Goal: Check status: Check status

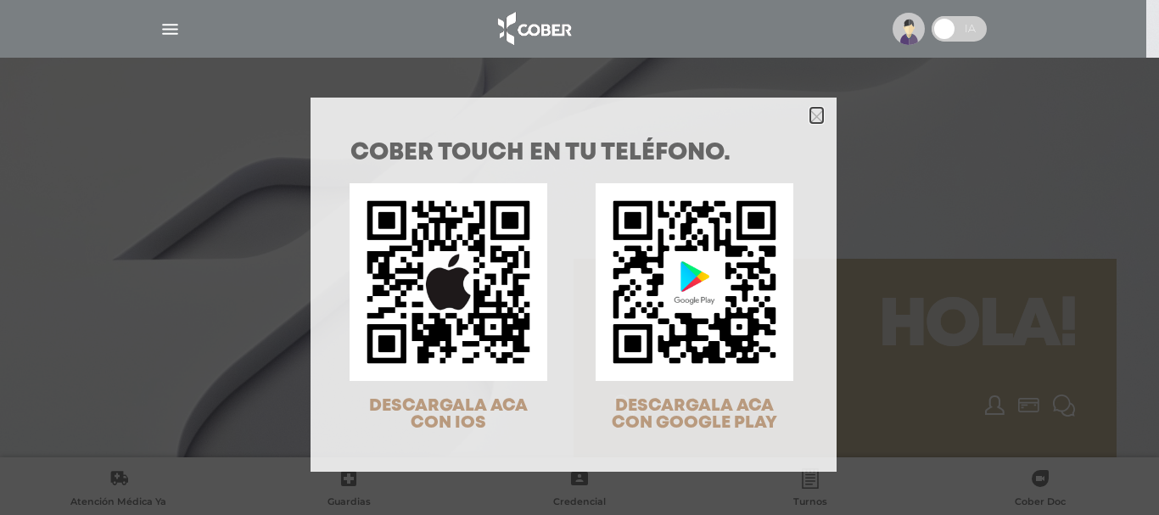
click at [811, 112] on polygon "Close" at bounding box center [817, 116] width 13 height 13
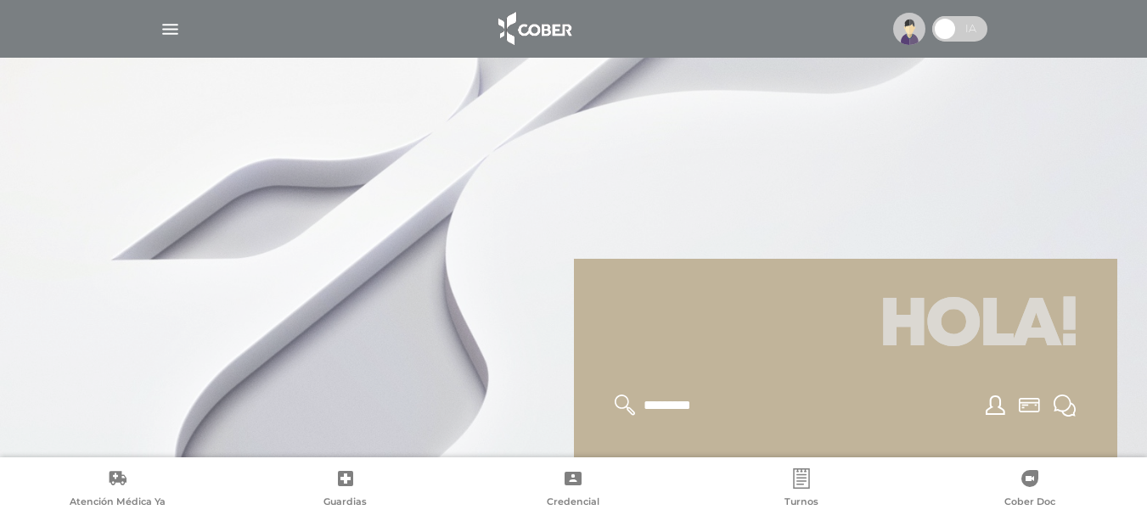
click at [966, 35] on span at bounding box center [959, 28] width 55 height 25
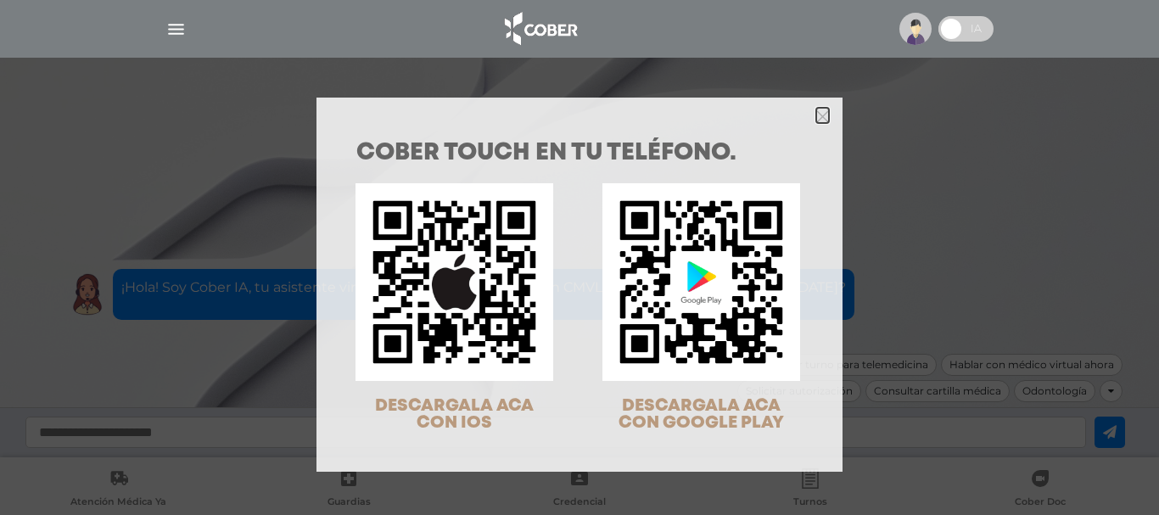
click at [816, 122] on icon "Close" at bounding box center [822, 116] width 13 height 13
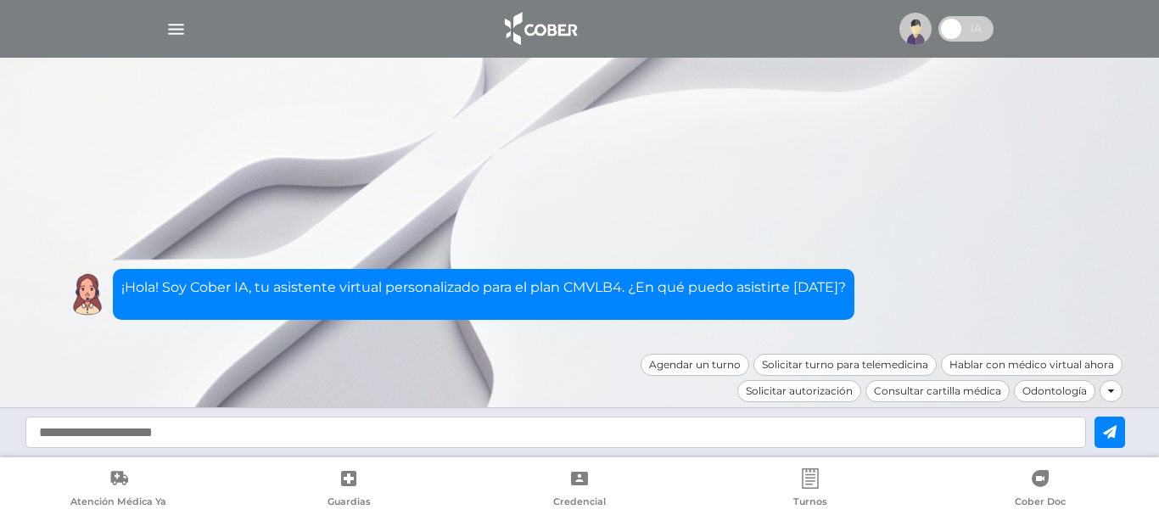
click at [916, 41] on img at bounding box center [916, 29] width 32 height 32
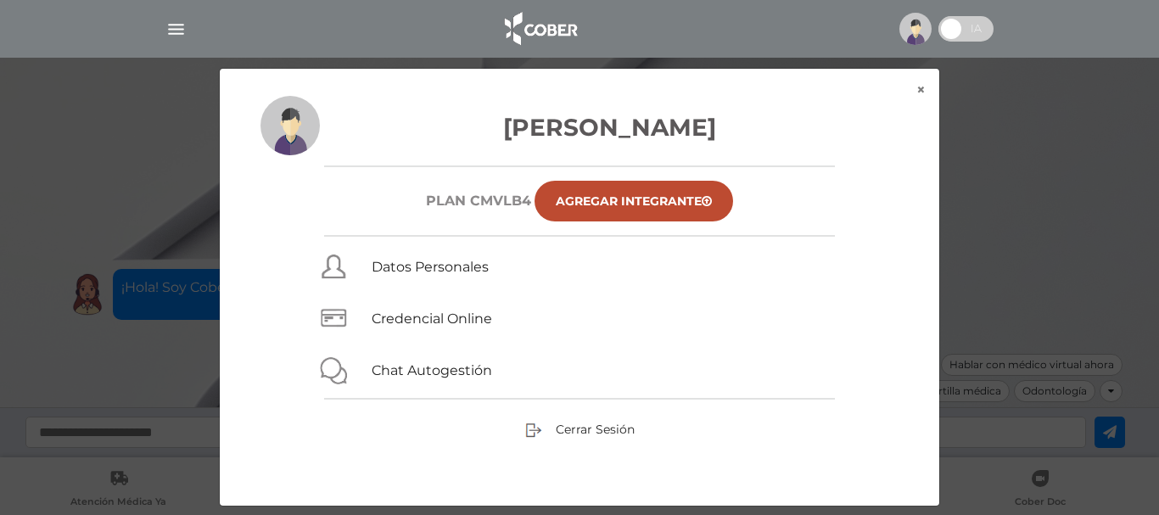
click at [971, 106] on div "× × Gualtieri Alejandra Gabriela Plan CMVLB4 Agregar Integrante Datos Personale…" at bounding box center [580, 287] width 1102 height 439
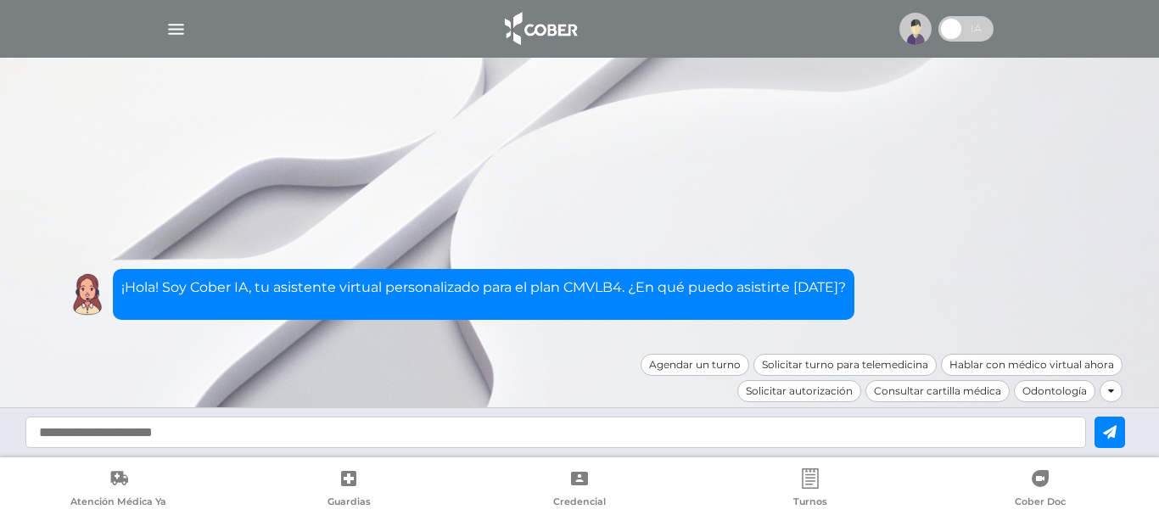
click at [939, 27] on label at bounding box center [966, 28] width 55 height 25
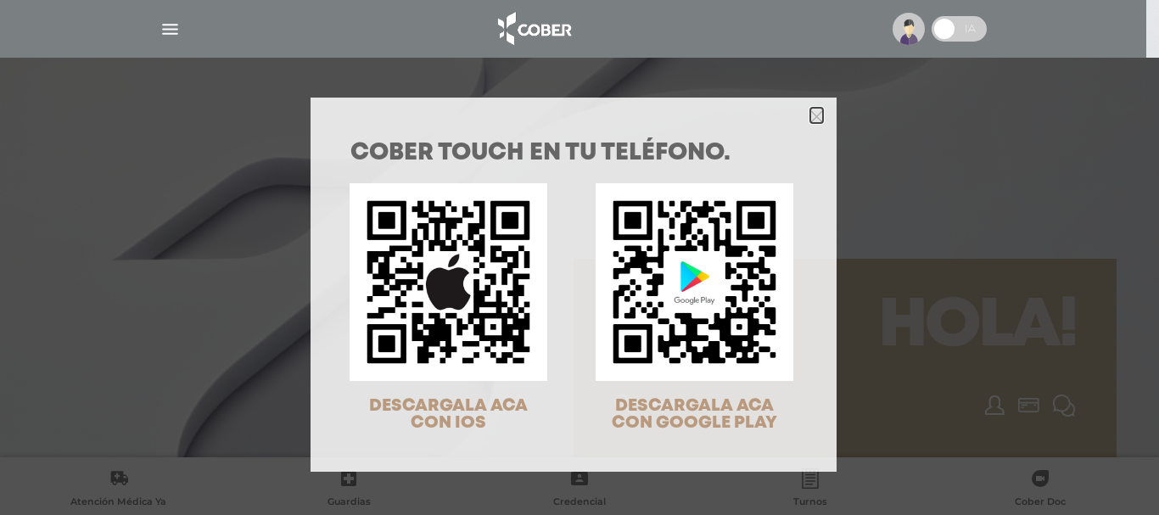
click at [811, 113] on icon "Close" at bounding box center [817, 116] width 13 height 13
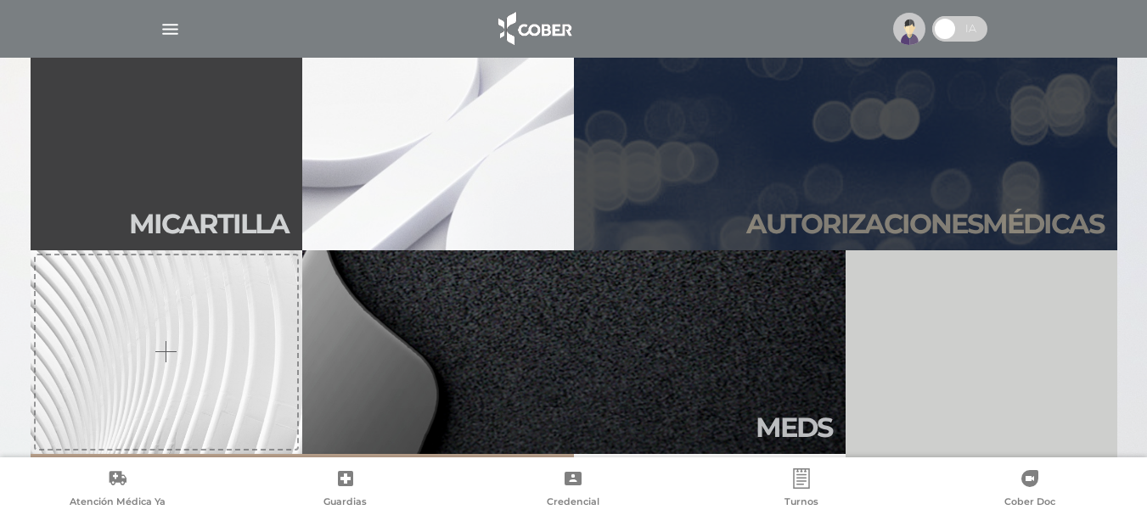
scroll to position [509, 0]
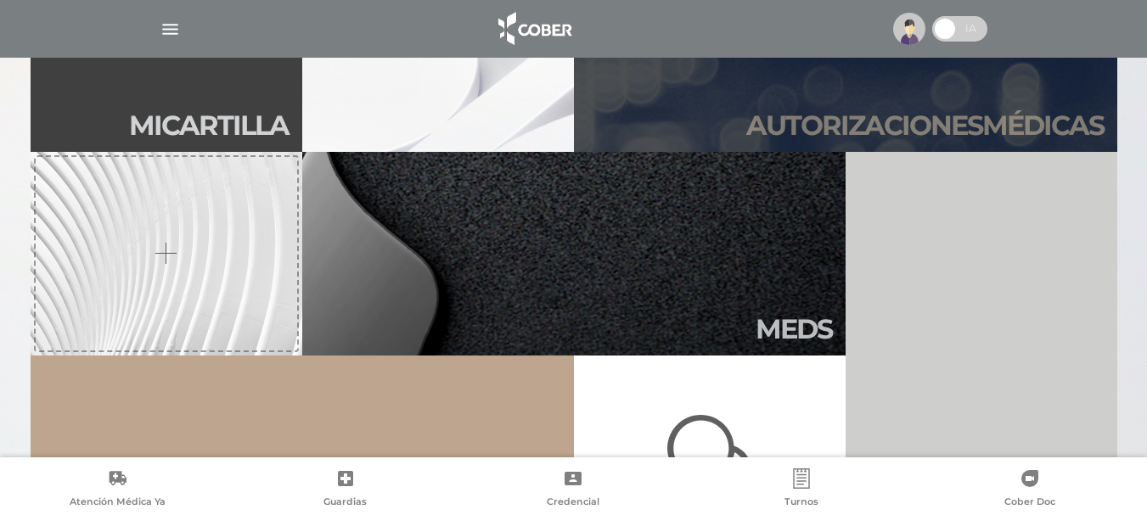
click at [990, 127] on h2 "Autori zaciones médicas" at bounding box center [924, 125] width 357 height 32
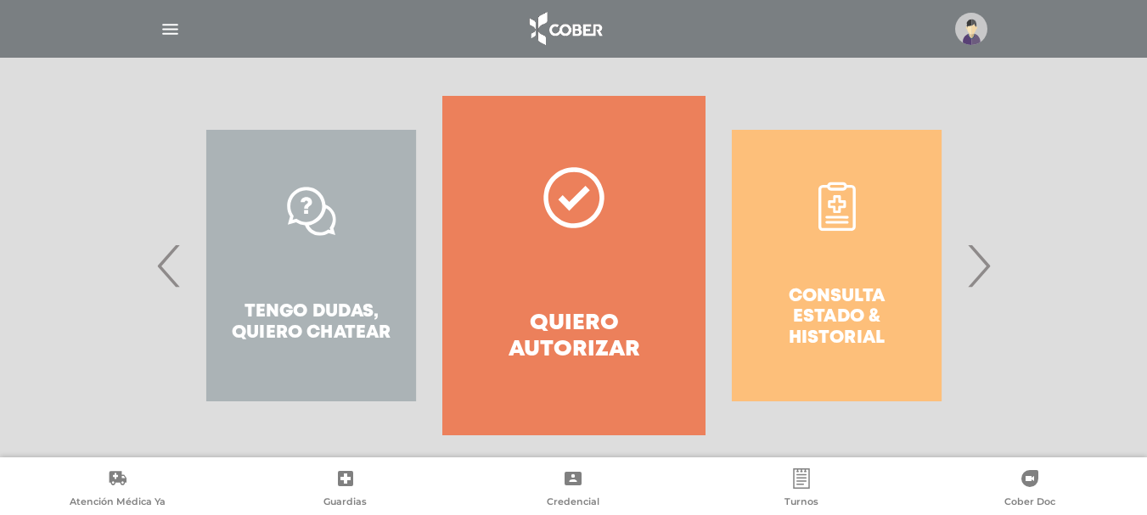
scroll to position [337, 0]
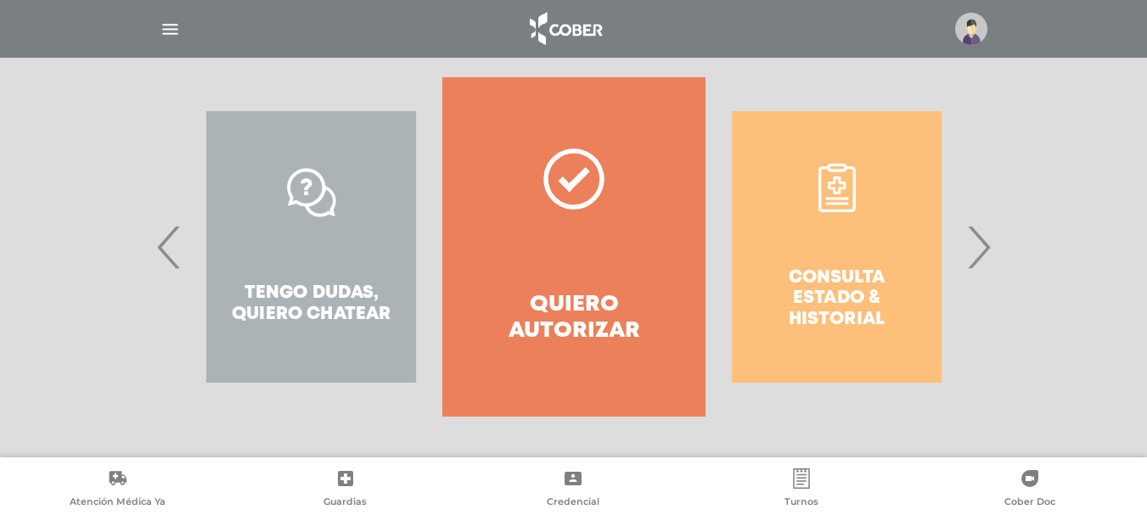
click at [989, 252] on span "›" at bounding box center [978, 247] width 33 height 92
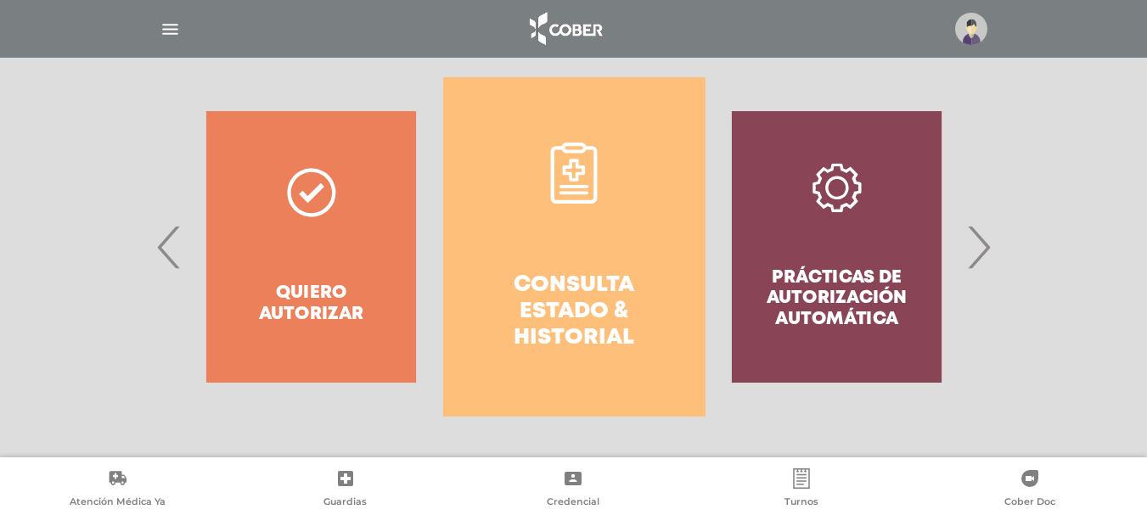
click at [641, 304] on h4 "Consulta estado & historial" at bounding box center [574, 312] width 201 height 80
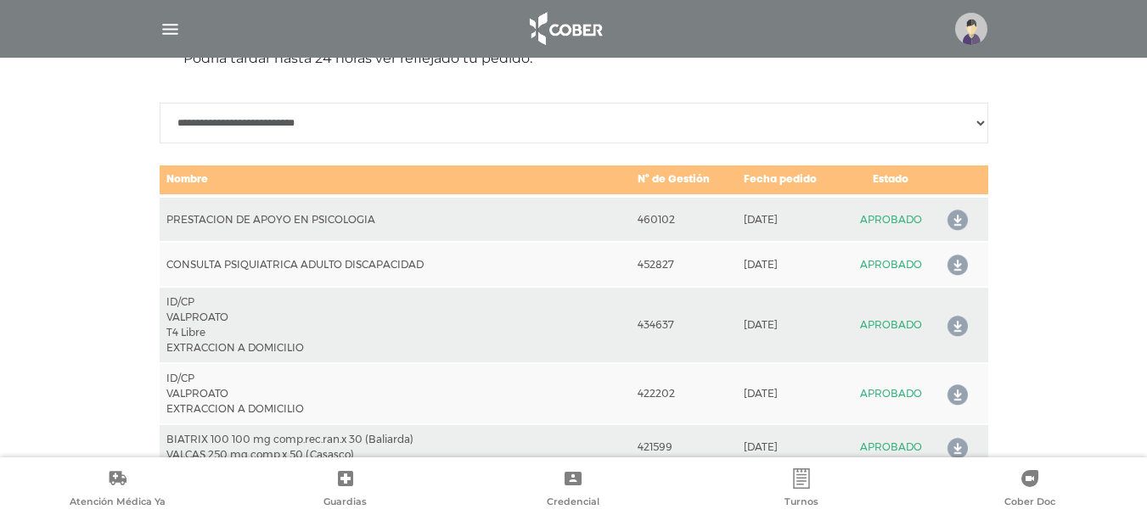
scroll to position [839, 0]
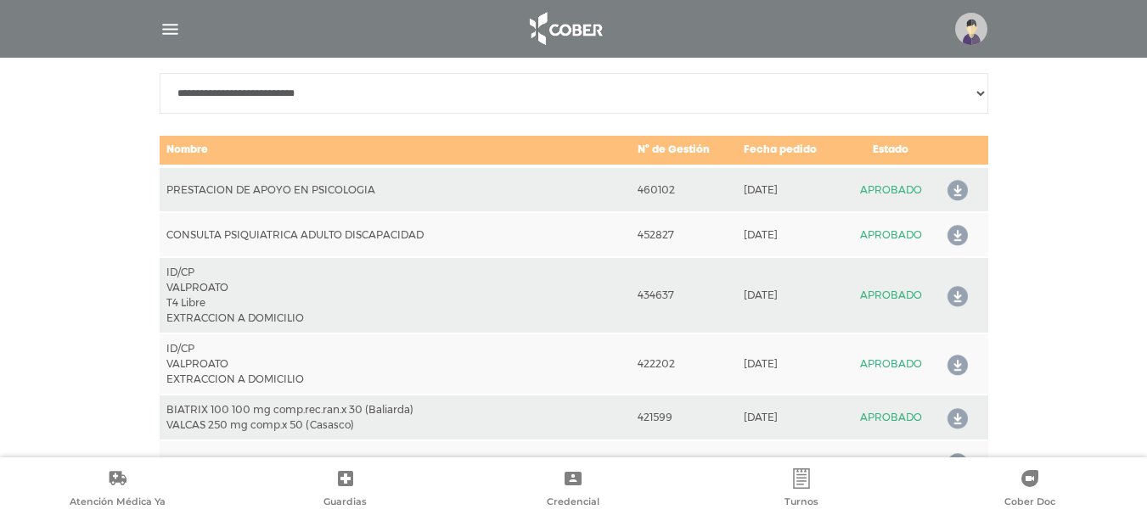
click at [953, 191] on icon at bounding box center [953, 190] width 27 height 27
click at [952, 298] on icon at bounding box center [953, 296] width 27 height 27
click at [948, 234] on icon at bounding box center [953, 235] width 27 height 27
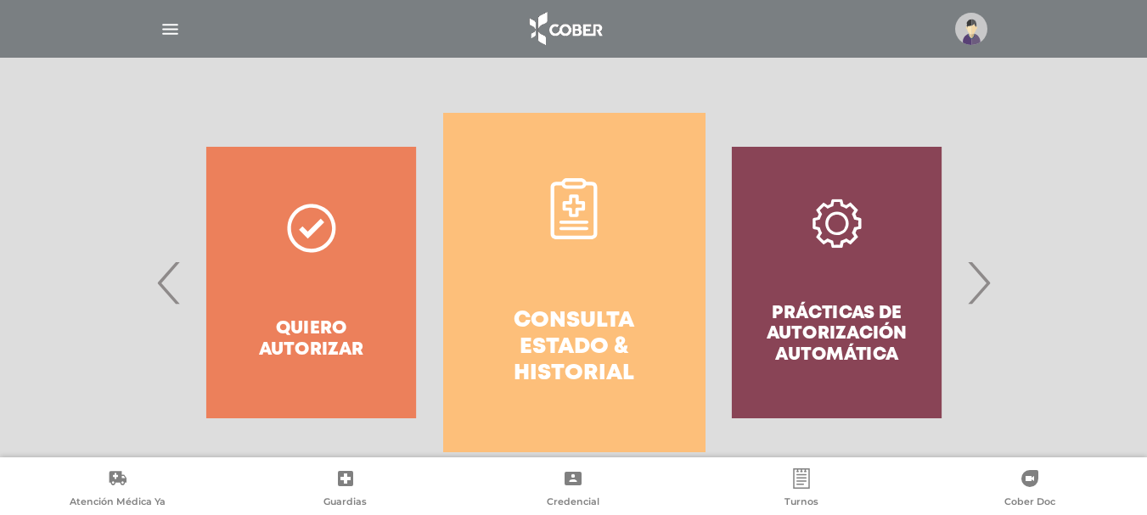
scroll to position [75, 0]
